Goal: Find contact information: Find contact information

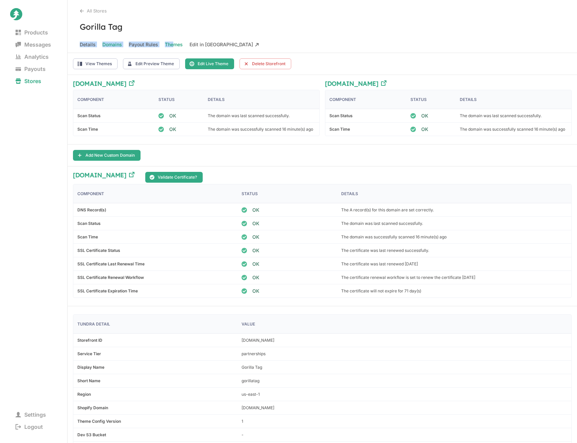
drag, startPoint x: 175, startPoint y: 44, endPoint x: 91, endPoint y: 39, distance: 83.9
click at [91, 39] on div "All Stores Gorilla Tag Details Domains Payout Rules Themes Edit in Taiga" at bounding box center [322, 26] width 509 height 53
click at [91, 46] on span "Details" at bounding box center [88, 44] width 16 height 9
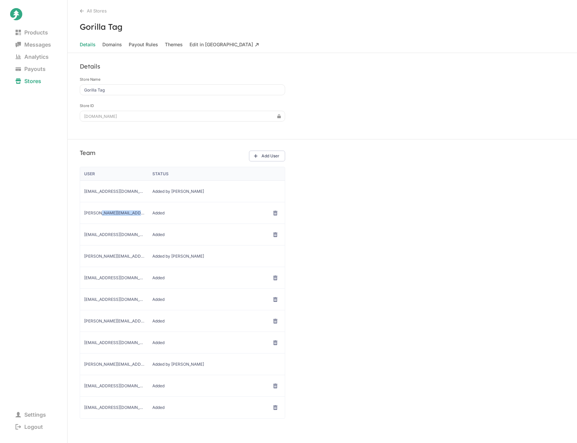
drag, startPoint x: 101, startPoint y: 213, endPoint x: 137, endPoint y: 213, distance: 36.1
click at [137, 213] on span "[PERSON_NAME][EMAIL_ADDRESS][DOMAIN_NAME]" at bounding box center [114, 212] width 60 height 5
copy span "anotheraxiom.com"
